Goal: Navigation & Orientation: Find specific page/section

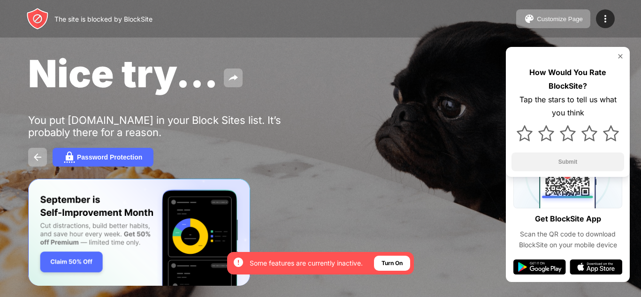
click at [223, 106] on div "Nice try... You put crazygames.com in your Block Sites list. It’s probably ther…" at bounding box center [320, 108] width 641 height 217
click at [156, 3] on div "The site is blocked by BlockSite Customize Page Edit Block List Redirect Custom…" at bounding box center [320, 19] width 641 height 38
click at [134, 19] on div "The site is blocked by BlockSite" at bounding box center [103, 19] width 98 height 8
click at [151, 45] on div "Nice try... You put crazygames.com in your Block Sites list. It’s probably ther…" at bounding box center [320, 108] width 641 height 217
